Goal: Transaction & Acquisition: Purchase product/service

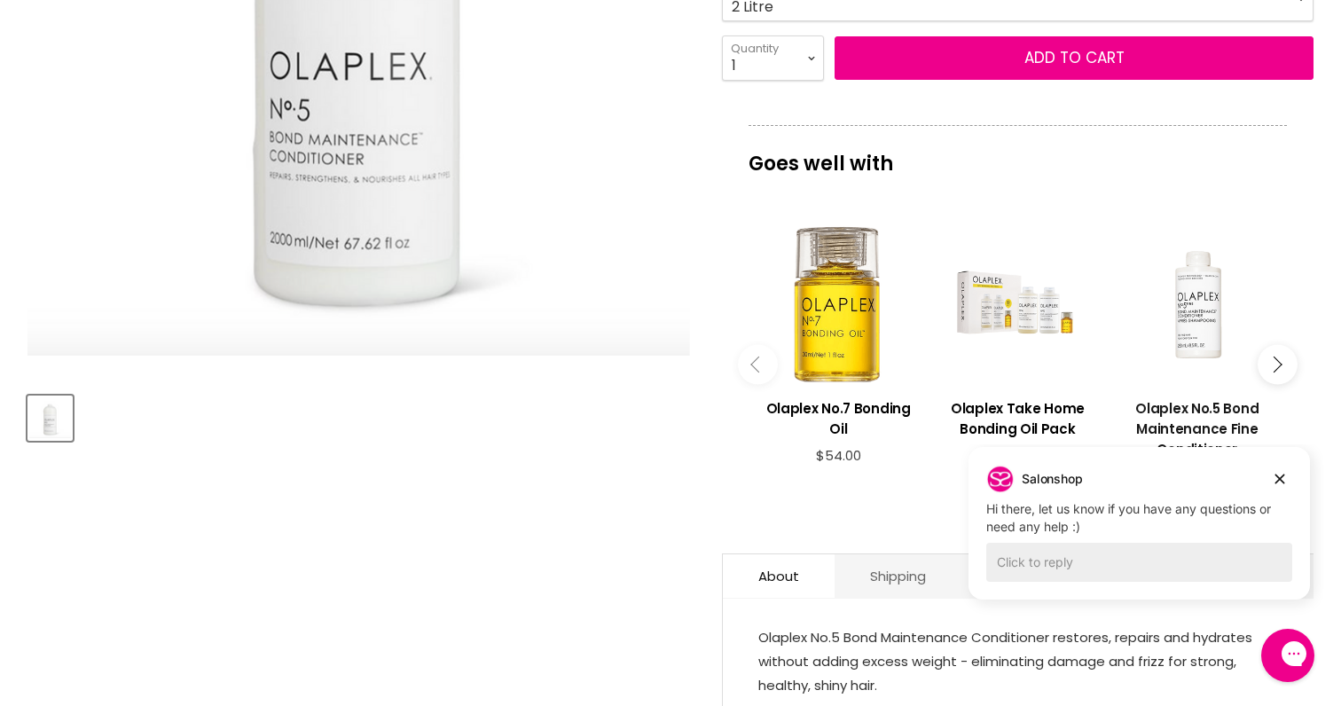
scroll to position [504, 0]
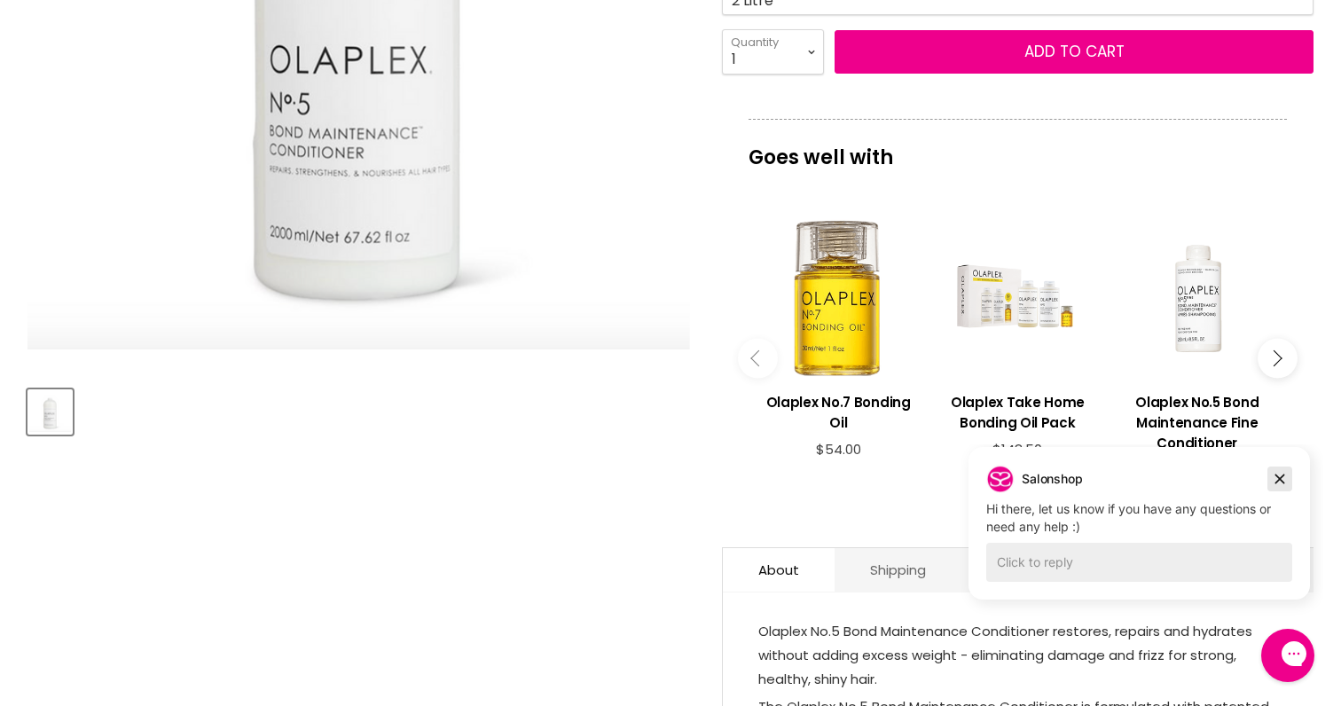
click at [1283, 479] on icon "Dismiss campaign" at bounding box center [1280, 478] width 18 height 21
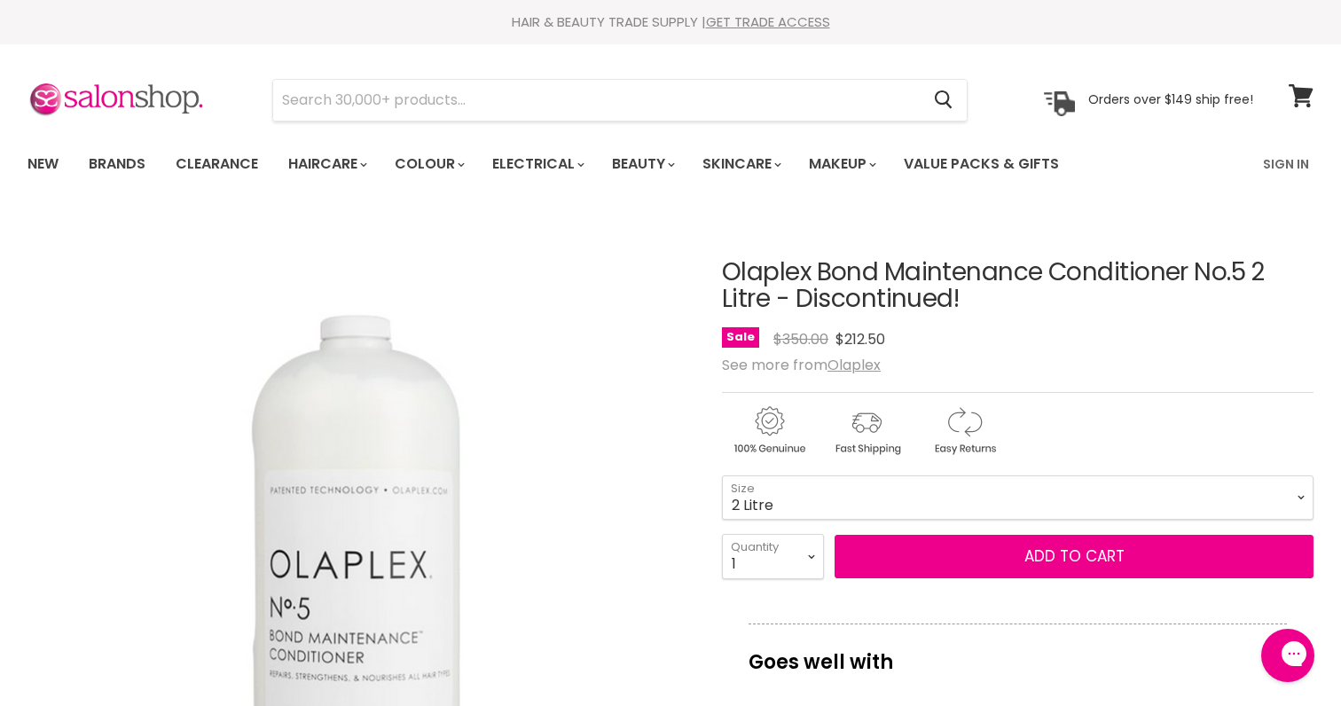
scroll to position [0, 0]
click at [815, 114] on input "Search" at bounding box center [596, 100] width 646 height 41
paste input "Olaplex Shampoo No. 4"
type input "Olaplex Shampoo No. 4"
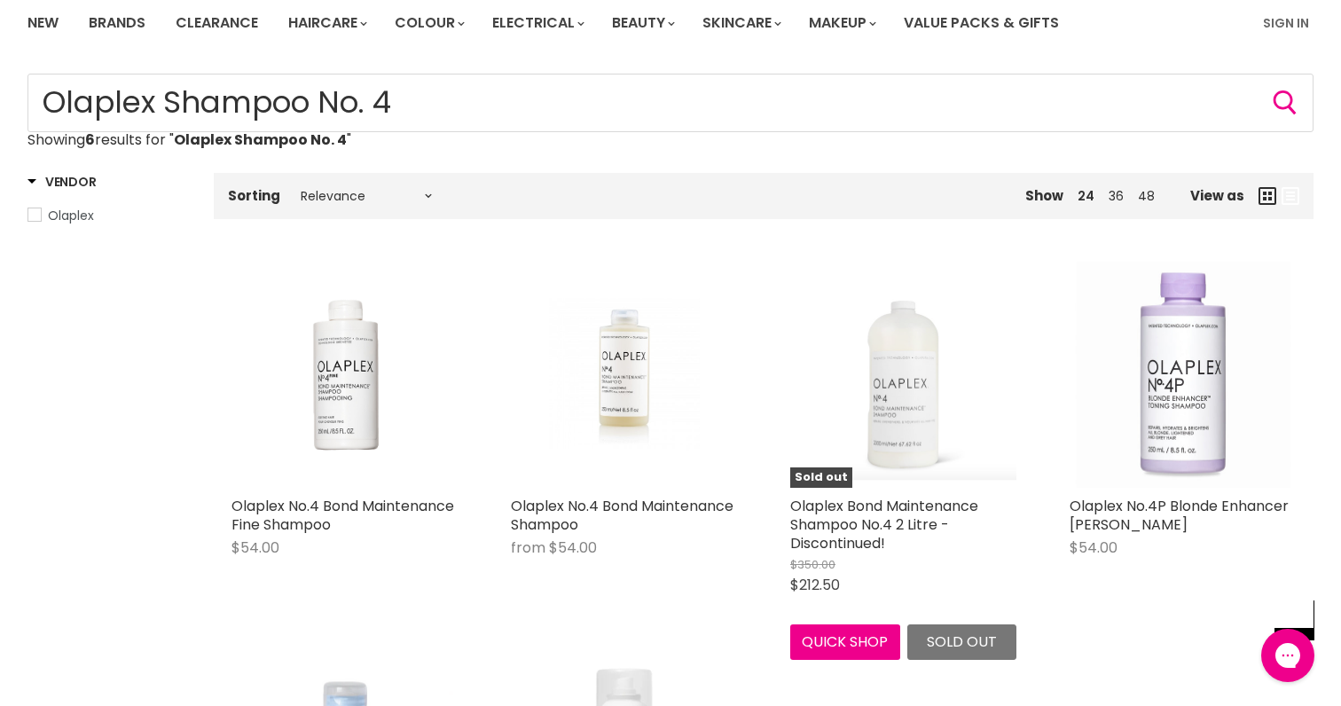
click at [907, 414] on img "Main content" at bounding box center [903, 375] width 226 height 211
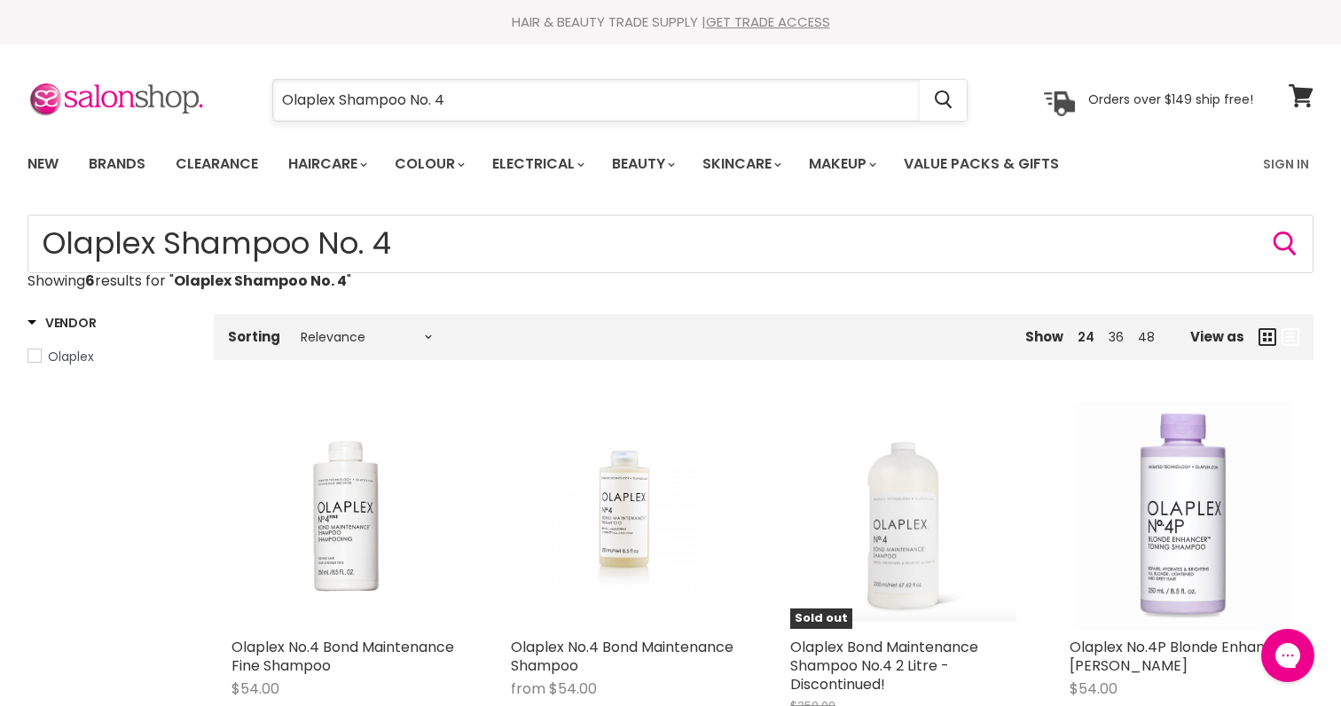
drag, startPoint x: 342, startPoint y: 100, endPoint x: 619, endPoint y: 104, distance: 276.7
click at [619, 104] on input "Olaplex Shampoo No. 4" at bounding box center [596, 100] width 646 height 41
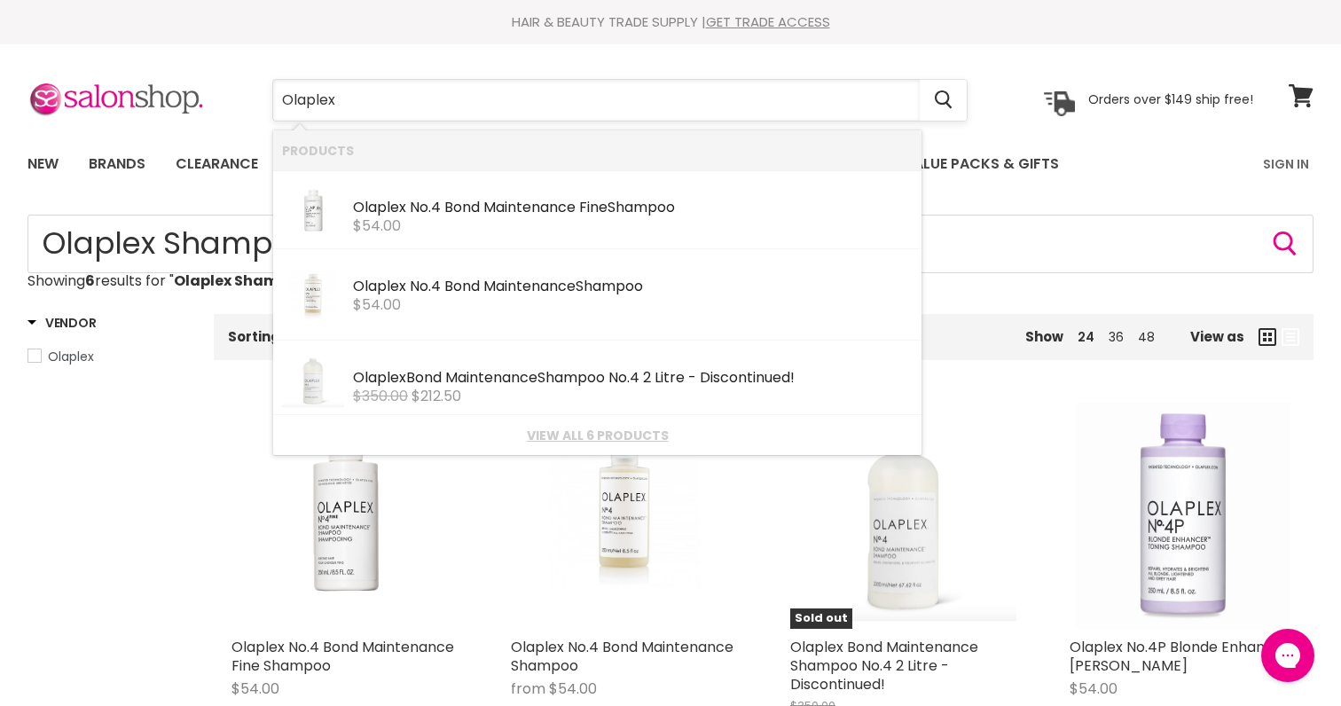
type input "Olaplex"
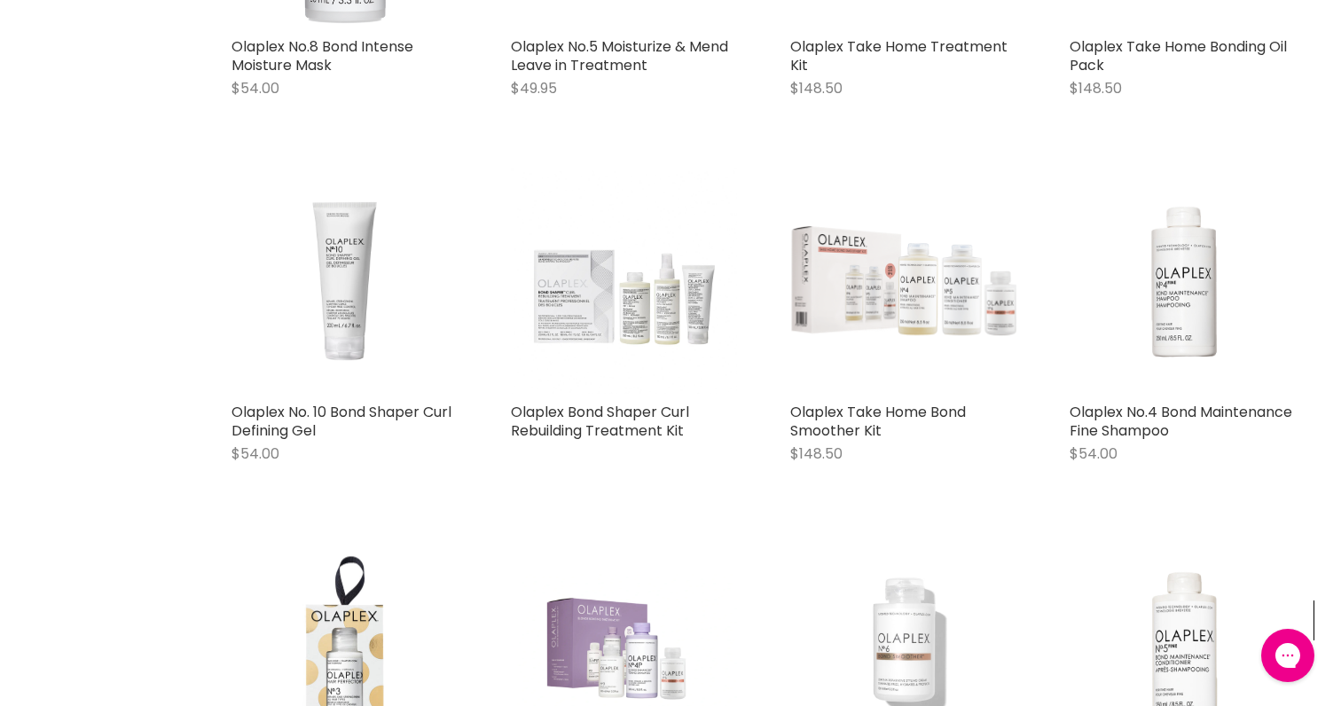
scroll to position [1357, 0]
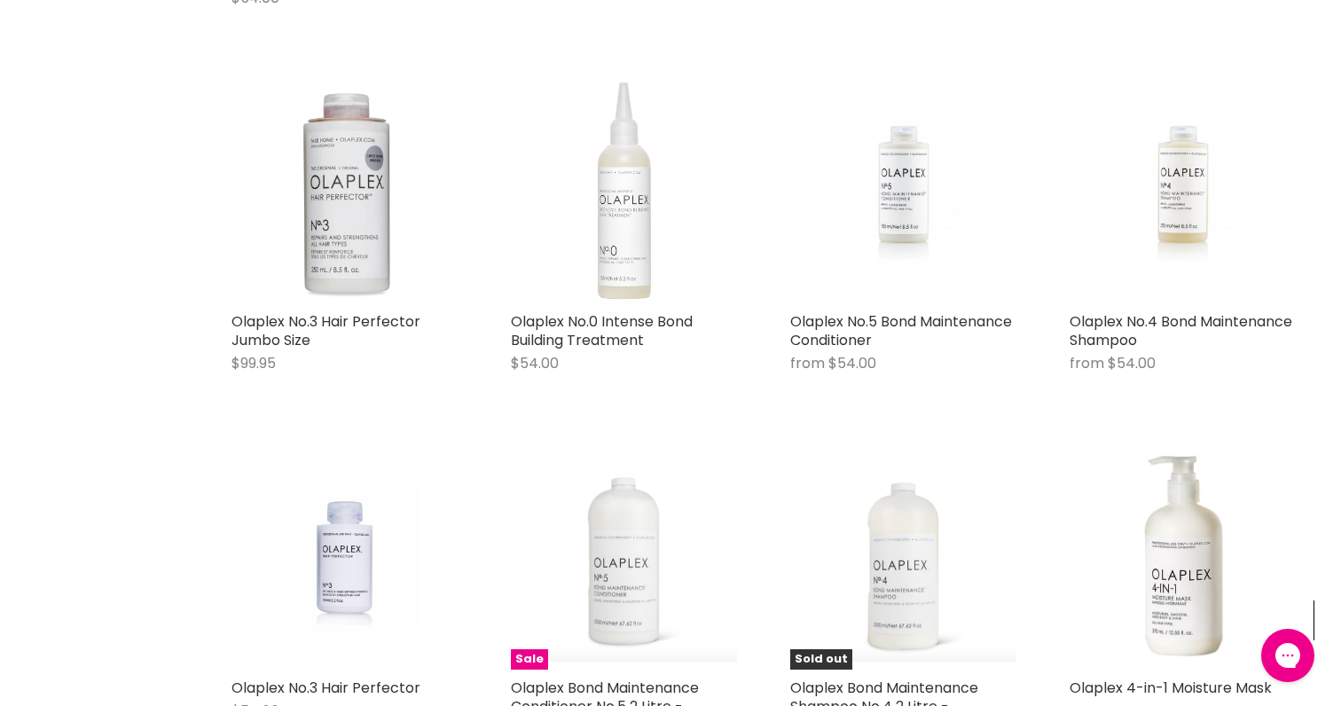
scroll to position [2695, 0]
